Goal: Task Accomplishment & Management: Complete application form

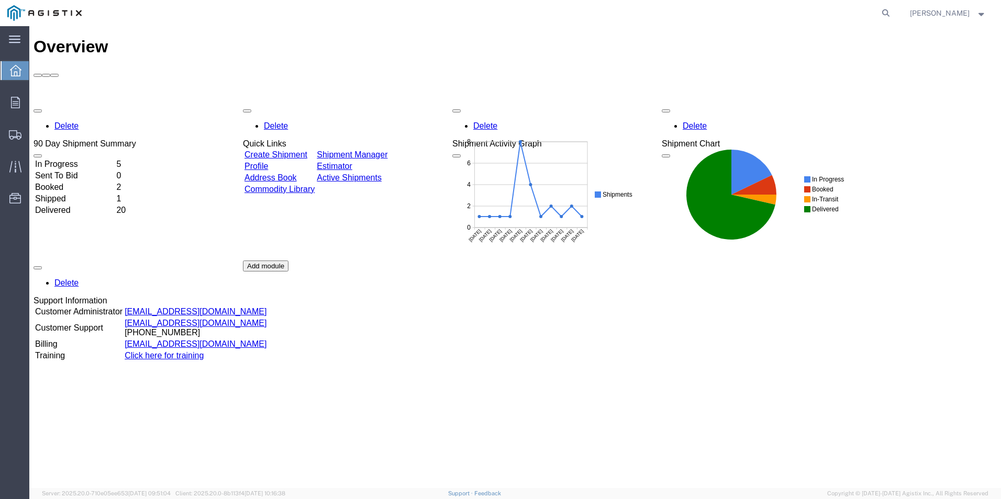
click at [307, 150] on link "Create Shipment" at bounding box center [275, 154] width 63 height 9
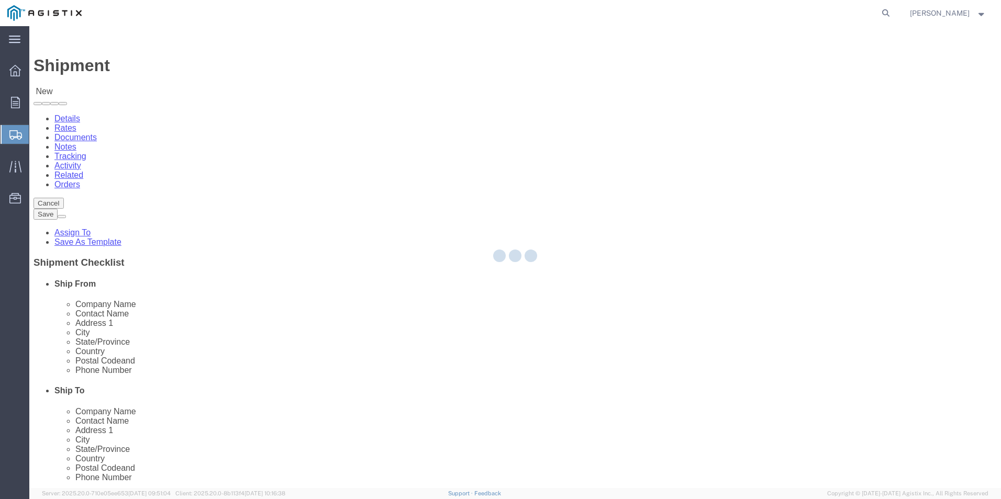
select select
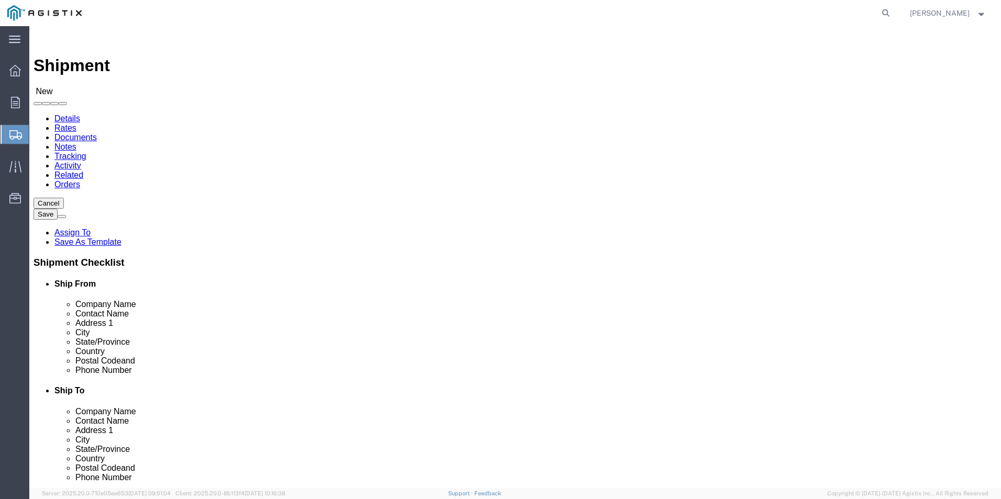
click select "Select PG&E [PERSON_NAME] Ladder Co Inc"
select select "12587"
click select "Select PG&E [PERSON_NAME] Ladder Co Inc"
select select
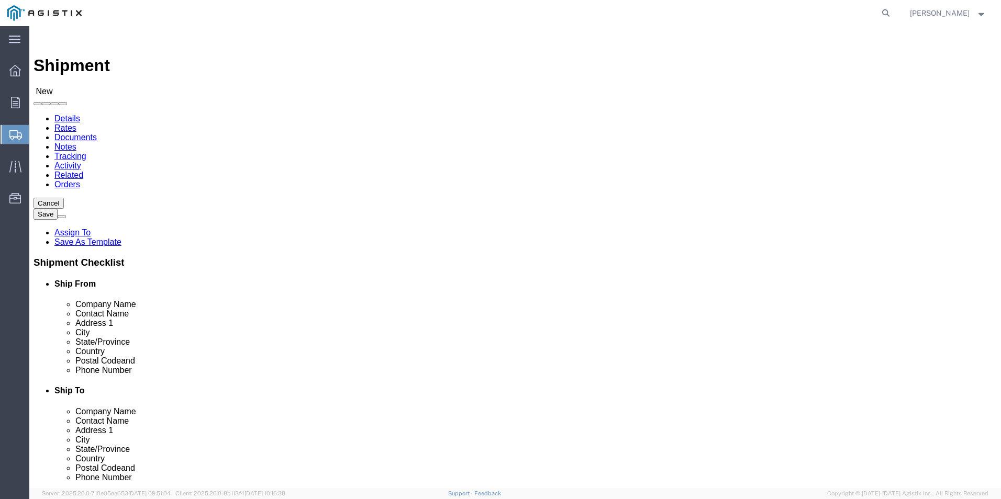
select select
click select "Select Crystal [GEOGRAPHIC_DATA] Merced"
select select "23697"
click select "Select Crystal [GEOGRAPHIC_DATA] Merced"
click input "text"
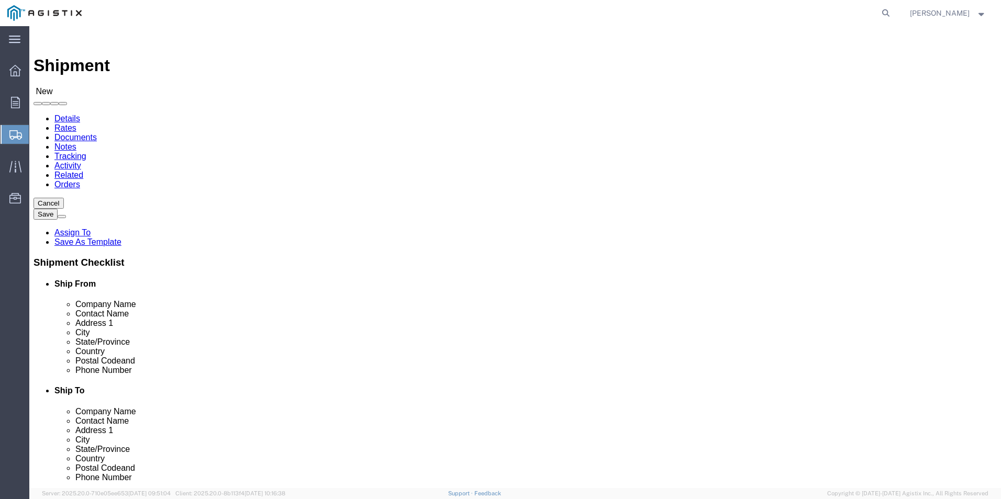
type input "wer"
click p "- [PERSON_NAME]. - ([PERSON_NAME]) [STREET_ADDRESS]"
select select
type input "[PERSON_NAME]."
type input "[PERSON_NAME]"
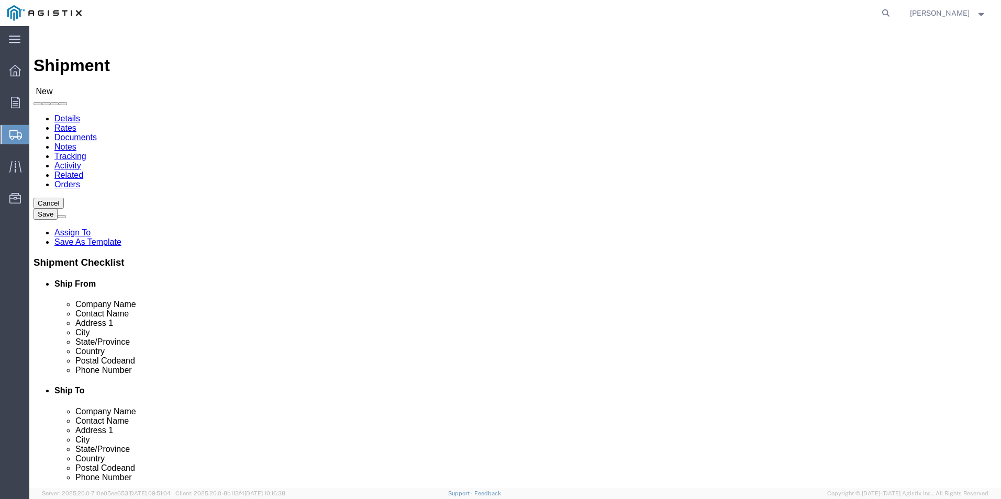
type input "[STREET_ADDRESS]"
type input "[GEOGRAPHIC_DATA]"
type input "79927"
type input "usa"
select select "[GEOGRAPHIC_DATA]"
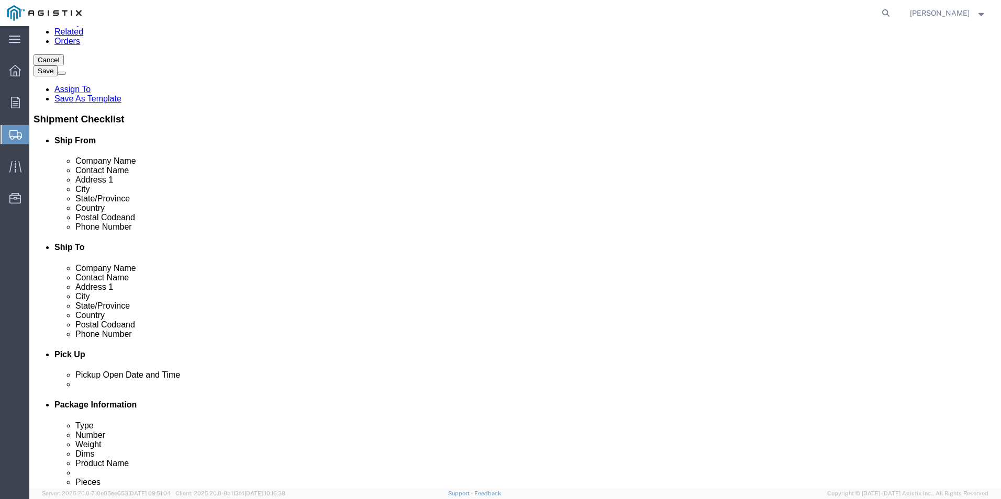
scroll to position [209, 0]
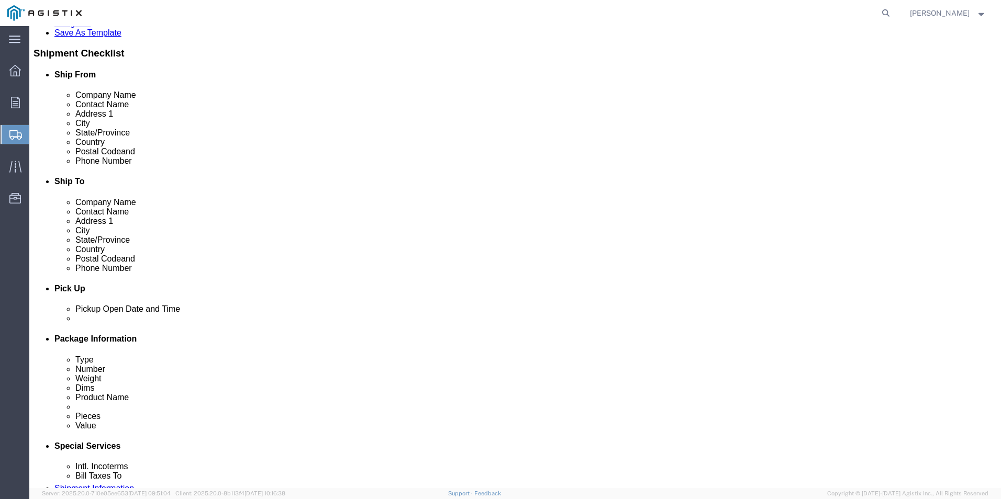
type input "[PERSON_NAME]."
click input "text"
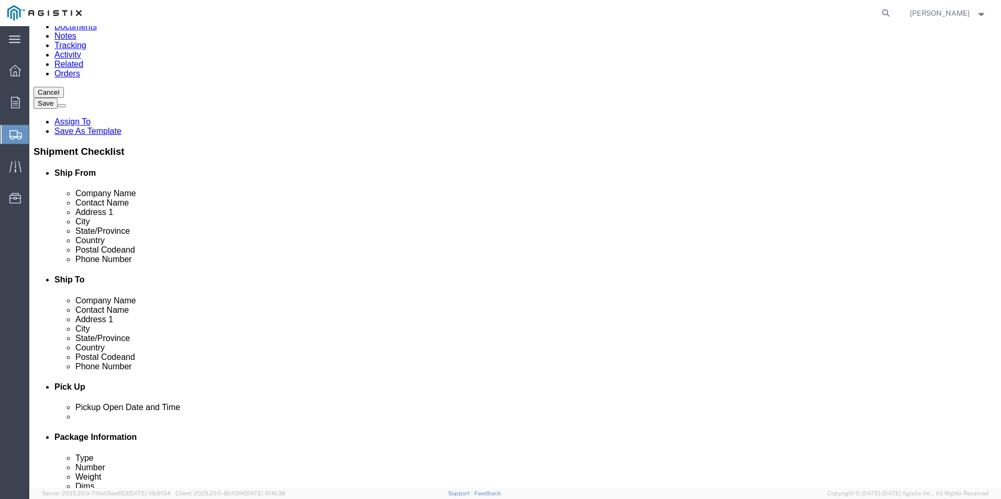
scroll to position [105, 0]
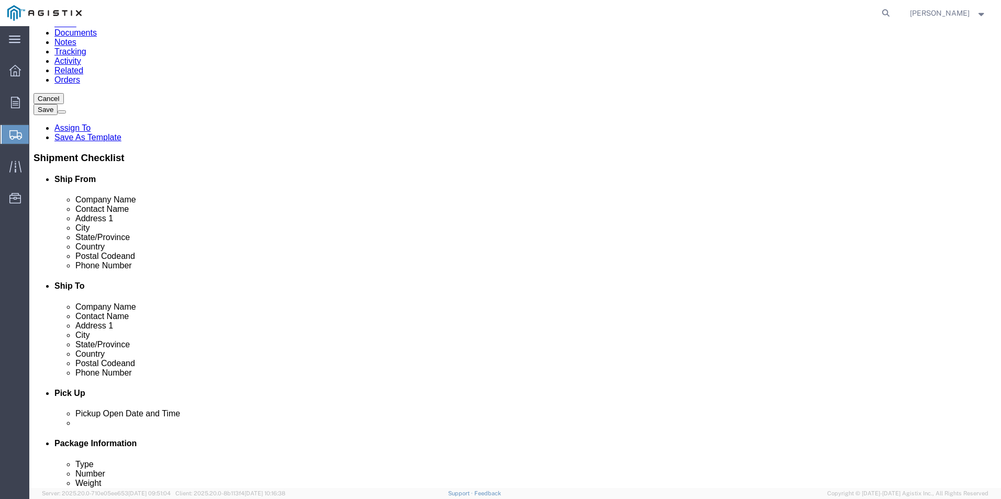
type input "[PHONE_NUMBER]"
click input "text"
type input "[PERSON_NAME] Terminal Storeroom"
click input "text"
type input "Hard Goods Rec"
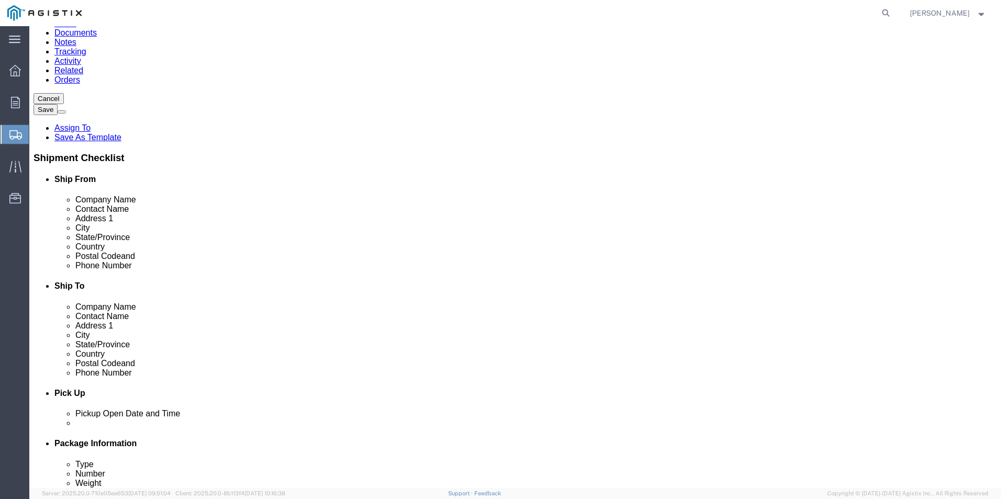
click input "text"
type input "[STREET_ADDRESS][PERSON_NAME]"
select select
type input "[PERSON_NAME]"
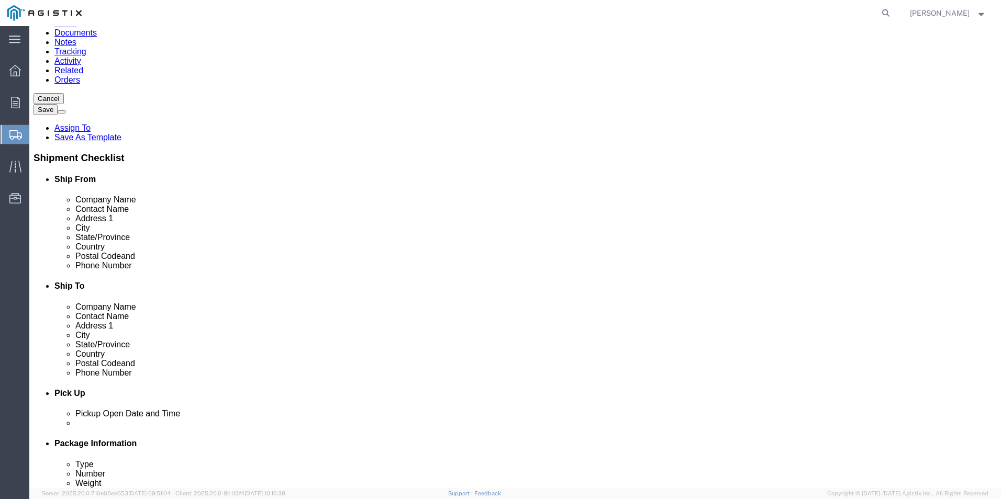
select select
select select "CA"
click input "Postal Code"
type input "90660"
select select
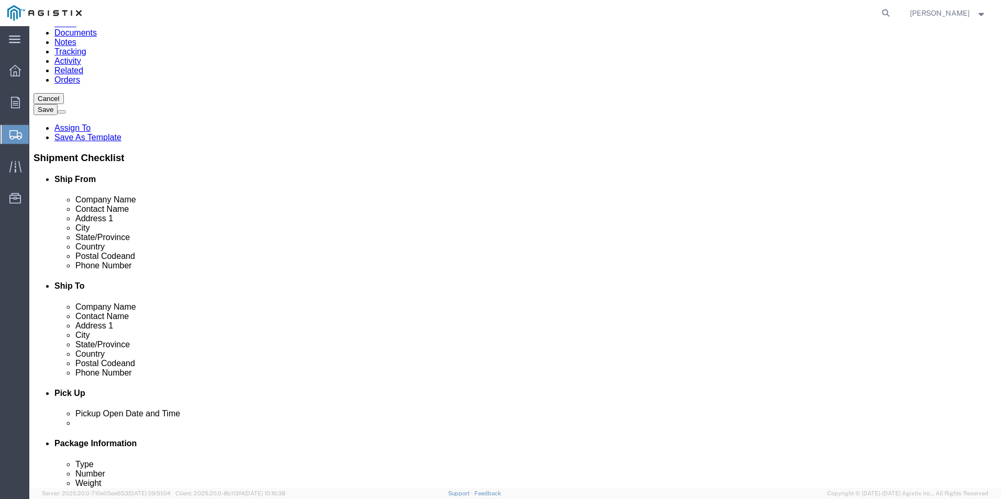
click input "text"
